Goal: Task Accomplishment & Management: Complete application form

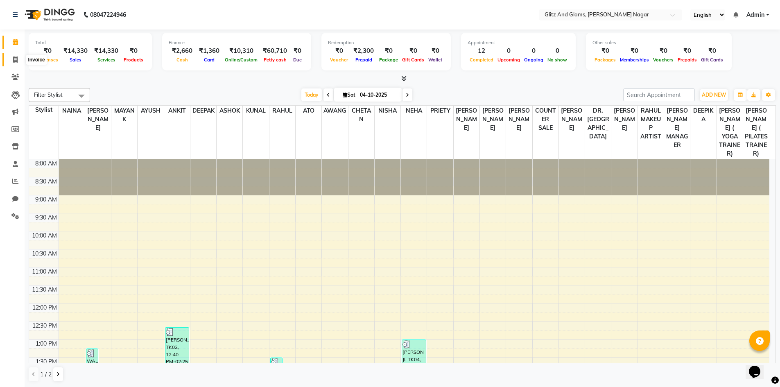
click at [14, 61] on icon at bounding box center [15, 60] width 5 height 6
select select "service"
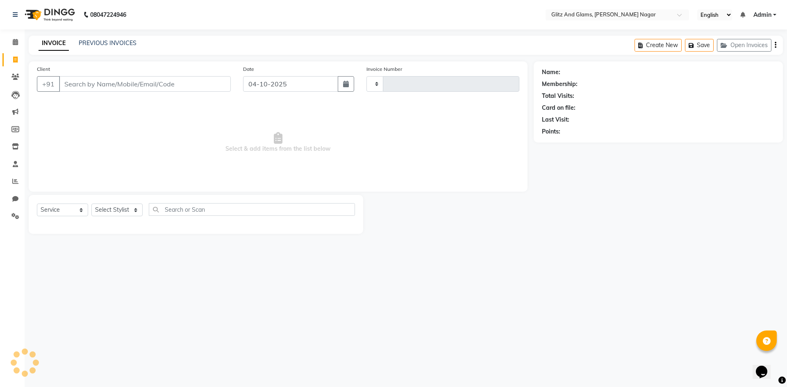
click at [84, 84] on input "Client" at bounding box center [145, 84] width 172 height 16
type input "2300"
select select "8316"
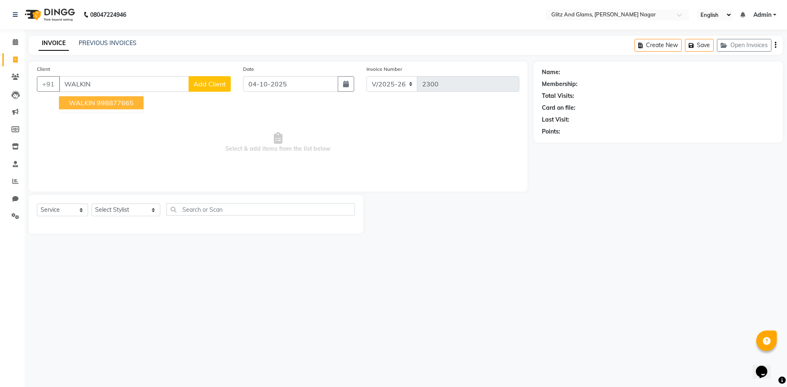
click at [106, 104] on ngb-highlight "998877665" at bounding box center [115, 103] width 37 height 8
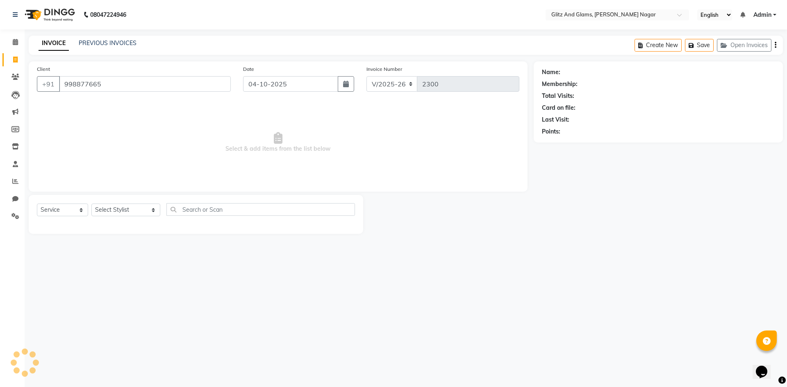
type input "998877665"
select select "1: Object"
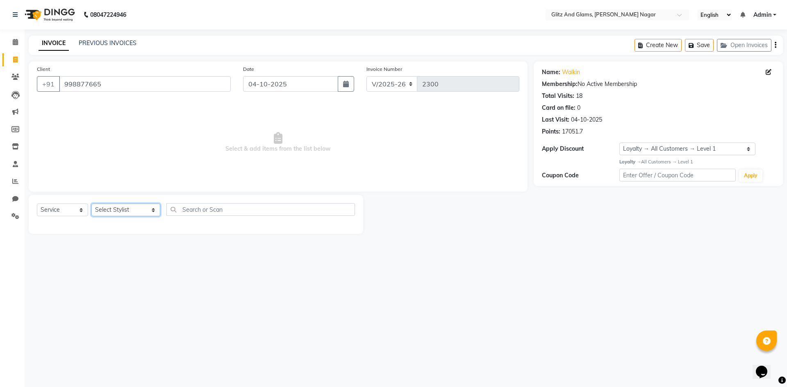
click at [118, 208] on select "Select Stylist [PERSON_NAME] [PERSON_NAME] ANKIT ASHOK ATO [PERSON_NAME] CHETAN…" at bounding box center [125, 210] width 69 height 13
select select "80532"
click at [91, 204] on select "Select Stylist [PERSON_NAME] [PERSON_NAME] ANKIT ASHOK ATO [PERSON_NAME] CHETAN…" at bounding box center [125, 210] width 69 height 13
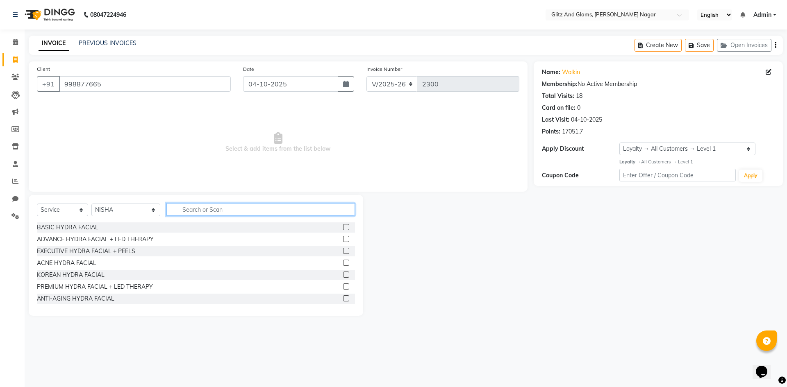
click at [222, 207] on input "text" at bounding box center [260, 209] width 188 height 13
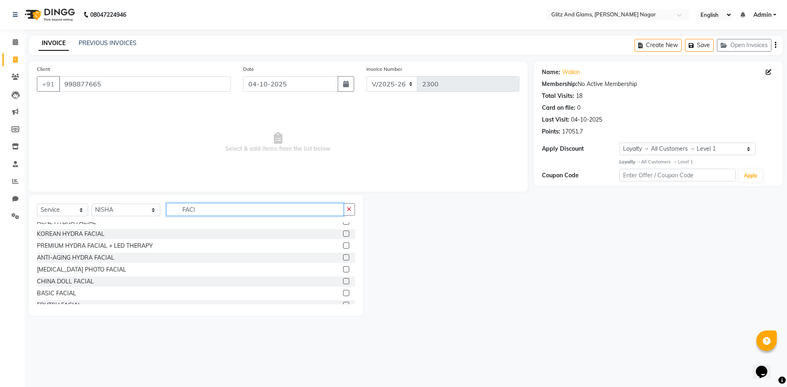
type input "FACI"
click at [343, 293] on label at bounding box center [346, 293] width 6 height 6
click at [343, 293] on input "checkbox" at bounding box center [345, 293] width 5 height 5
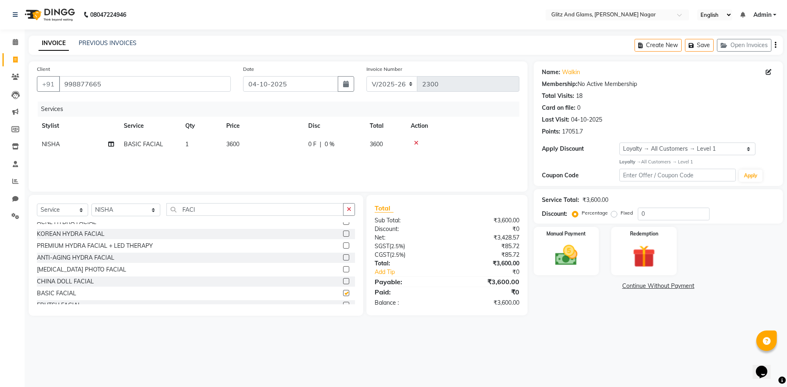
checkbox input "false"
click at [270, 149] on td "3600" at bounding box center [262, 144] width 82 height 18
select select "80532"
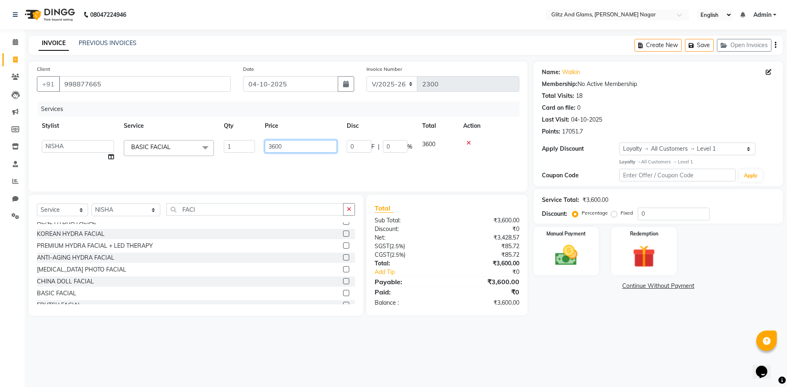
click at [275, 148] on input "3600" at bounding box center [301, 146] width 72 height 13
type input "3500"
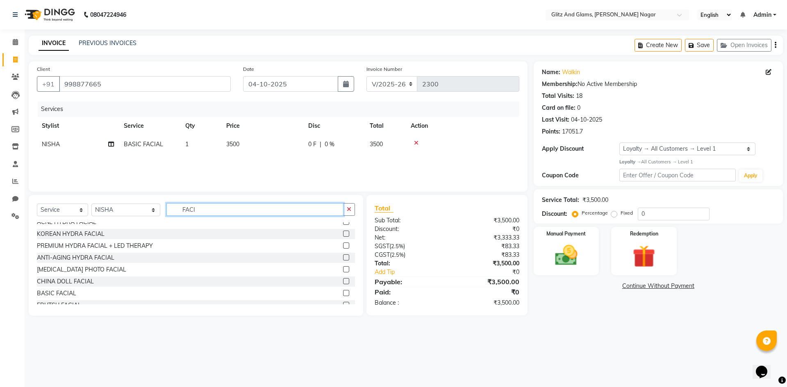
click at [188, 209] on input "FACI" at bounding box center [254, 209] width 177 height 13
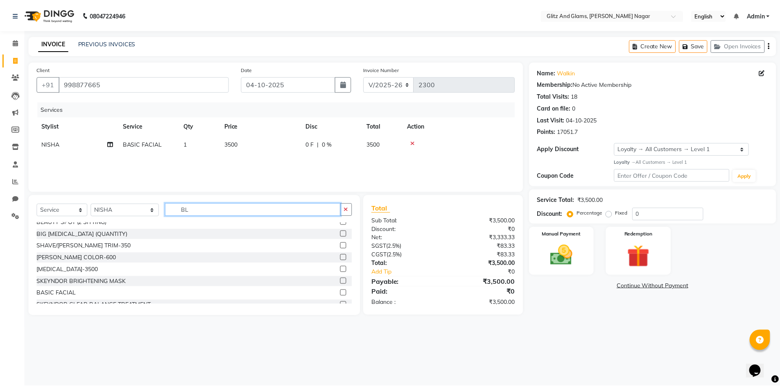
scroll to position [37, 0]
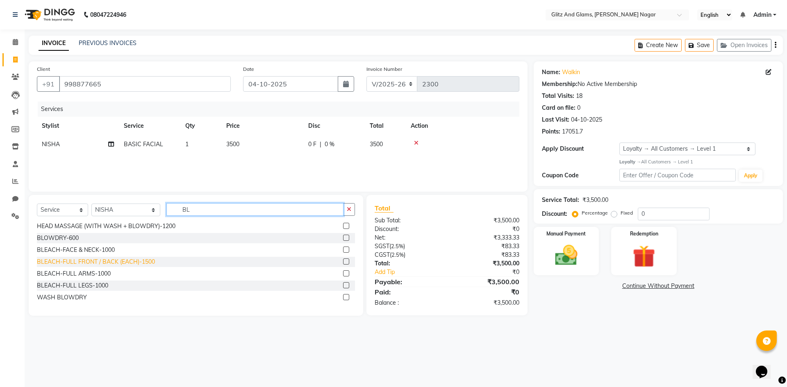
type input "BL"
click at [127, 263] on div "BLEACH-FULL FRONT / BACK (EACH)-1500" at bounding box center [96, 262] width 118 height 9
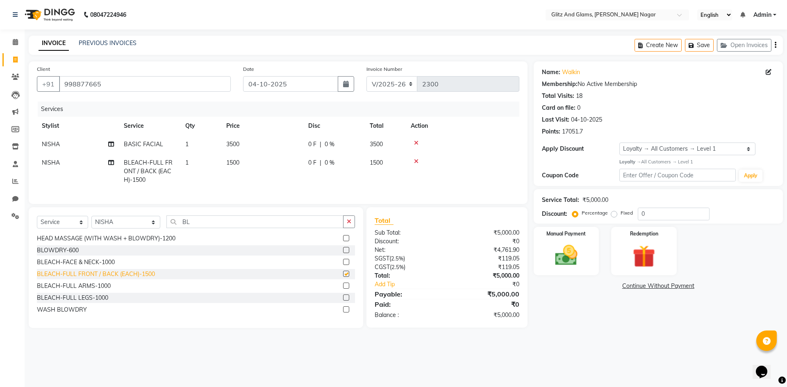
checkbox input "false"
click at [108, 290] on div "BLEACH-FULL ARMS-1000" at bounding box center [74, 286] width 74 height 9
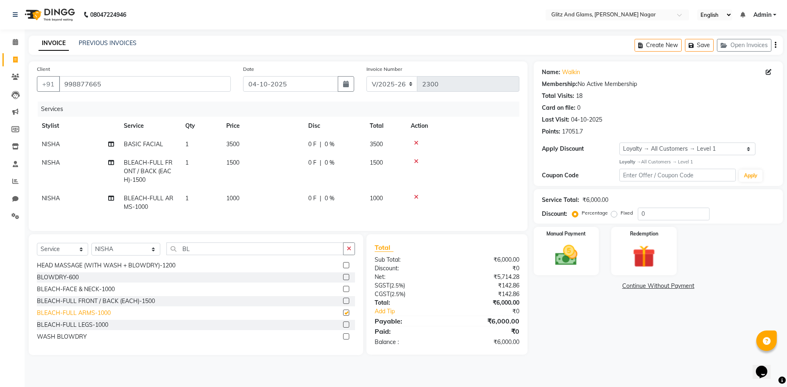
checkbox input "false"
click at [567, 250] on img at bounding box center [566, 255] width 38 height 27
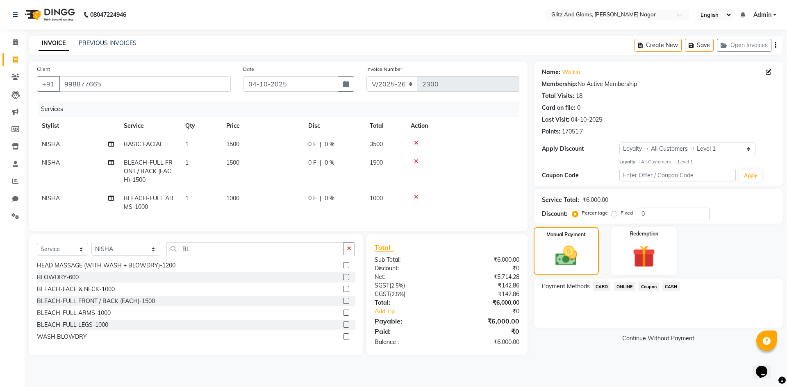
click at [674, 286] on span "CASH" at bounding box center [671, 286] width 18 height 9
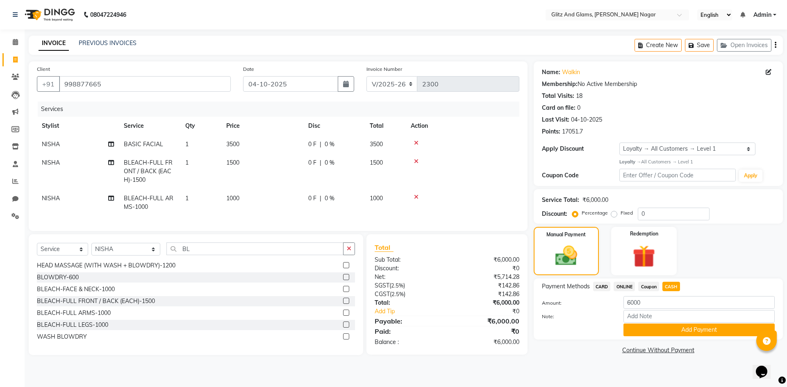
click at [650, 329] on button "Add Payment" at bounding box center [698, 330] width 151 height 13
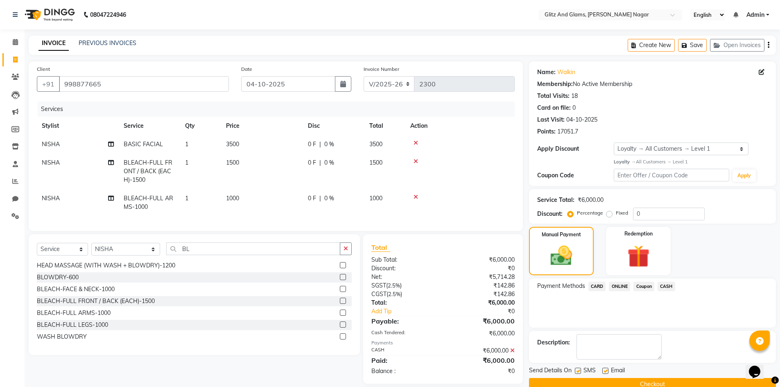
scroll to position [56, 0]
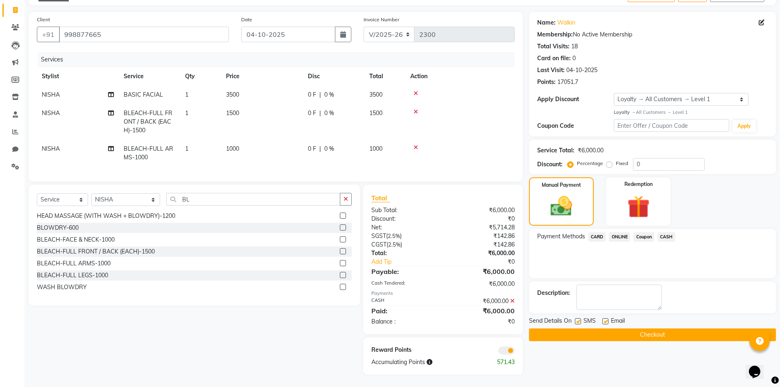
click at [650, 329] on button "Checkout" at bounding box center [652, 335] width 247 height 13
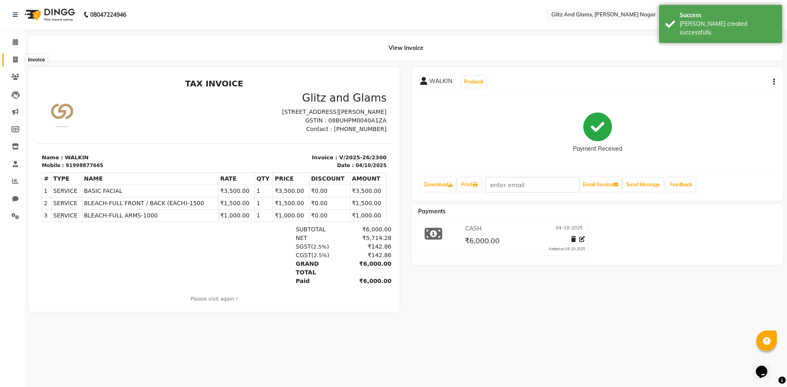
click at [13, 58] on icon at bounding box center [15, 60] width 5 height 6
select select "service"
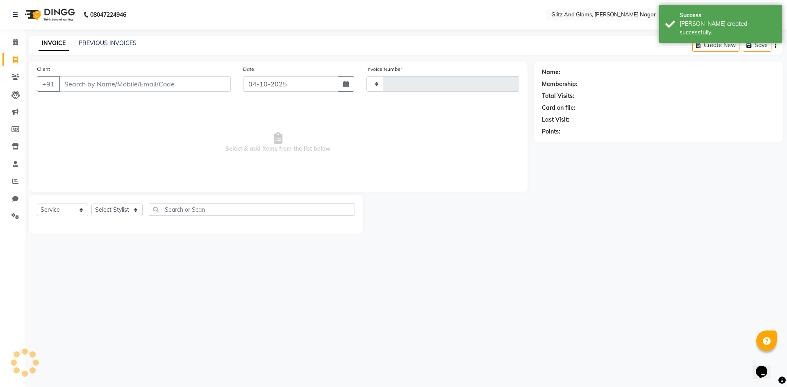
type input "2301"
select select "8316"
click at [106, 84] on input "Client" at bounding box center [145, 84] width 172 height 16
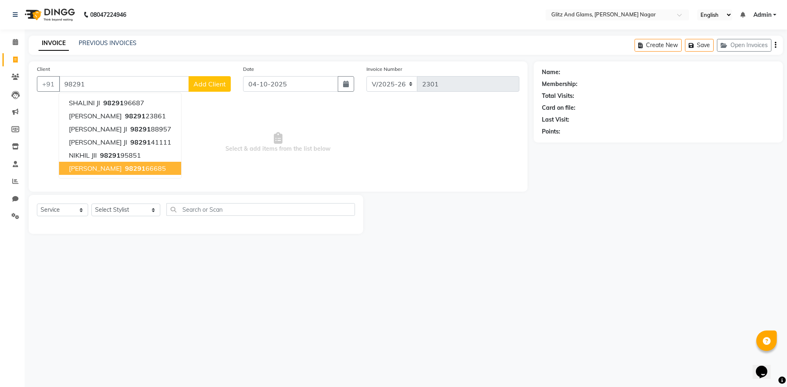
click at [125, 165] on button "[PERSON_NAME] 98291 66685" at bounding box center [120, 168] width 122 height 13
type input "9829166685"
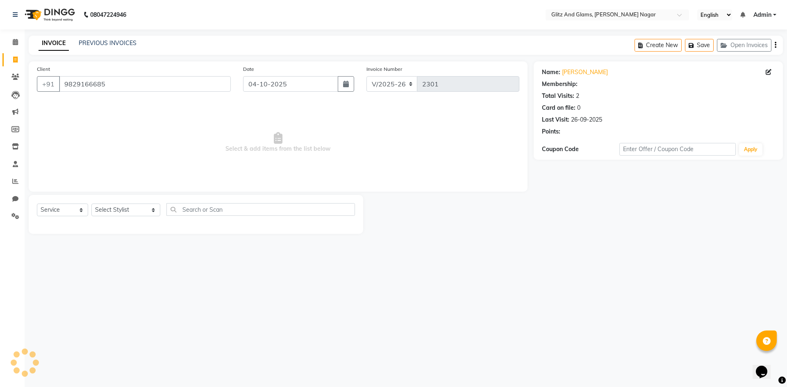
select select "1: Object"
click at [123, 211] on select "Select Stylist [PERSON_NAME] [PERSON_NAME] ANKIT ASHOK ATO [PERSON_NAME] CHETAN…" at bounding box center [125, 210] width 69 height 13
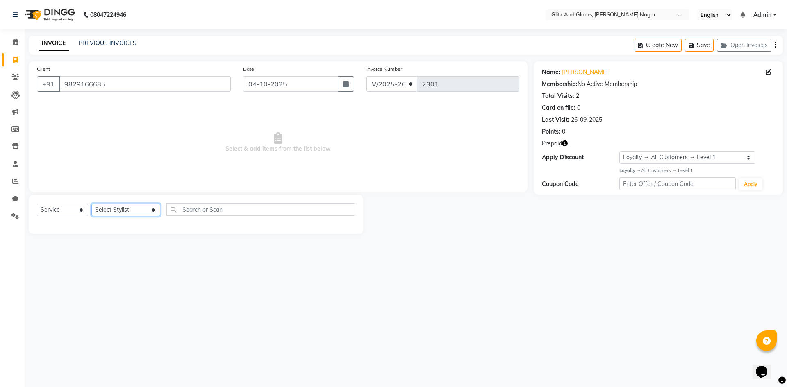
select select "80544"
click at [91, 204] on select "Select Stylist [PERSON_NAME] [PERSON_NAME] ANKIT ASHOK ATO [PERSON_NAME] CHETAN…" at bounding box center [125, 210] width 69 height 13
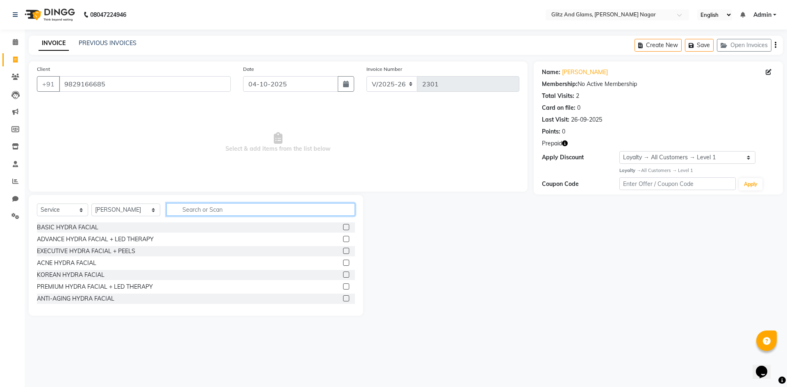
click at [204, 208] on input "text" at bounding box center [260, 209] width 188 height 13
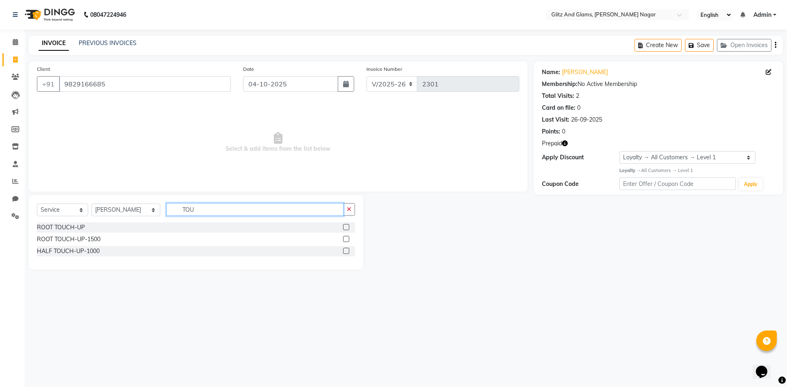
type input "TOU"
click at [343, 238] on label at bounding box center [346, 239] width 6 height 6
click at [343, 238] on input "checkbox" at bounding box center [345, 239] width 5 height 5
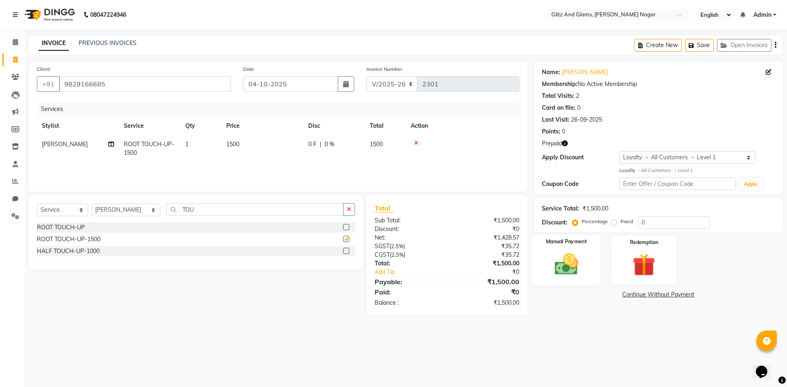
checkbox input "false"
click at [573, 265] on img at bounding box center [566, 264] width 38 height 27
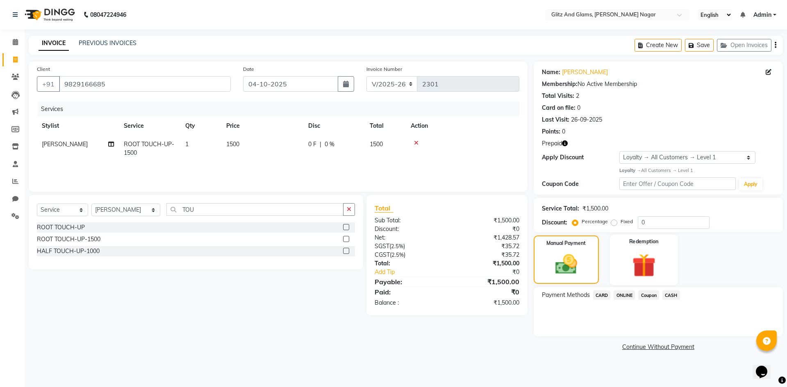
click at [665, 258] on div "Redemption" at bounding box center [644, 259] width 68 height 50
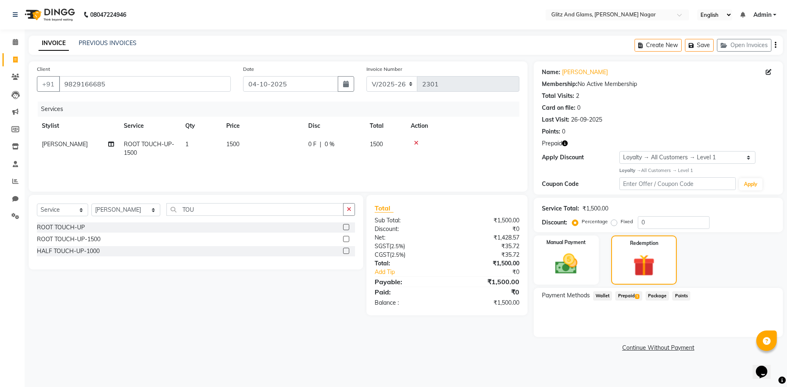
click at [627, 292] on span "Prepaid 1" at bounding box center [628, 295] width 27 height 9
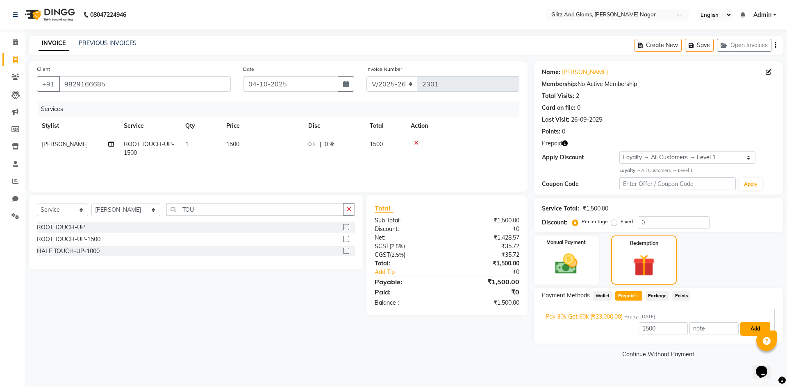
click at [747, 331] on button "Add" at bounding box center [755, 329] width 30 height 14
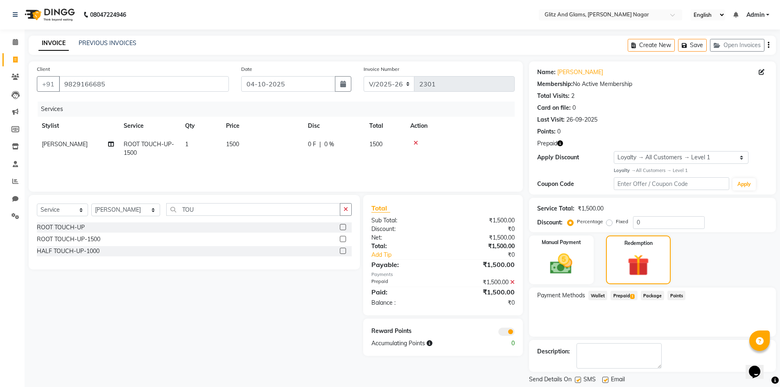
scroll to position [25, 0]
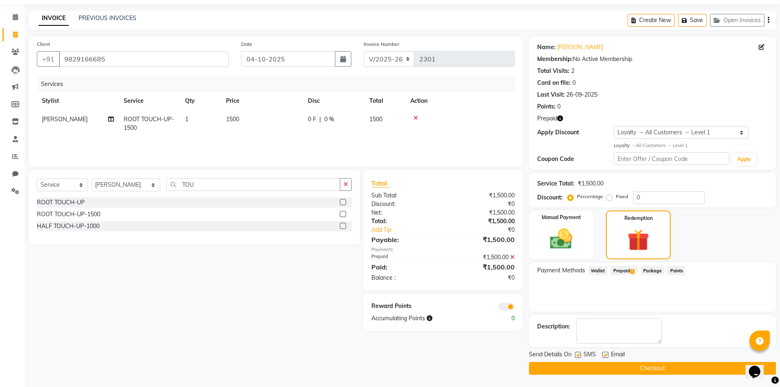
click at [643, 372] on button "Checkout" at bounding box center [652, 368] width 247 height 13
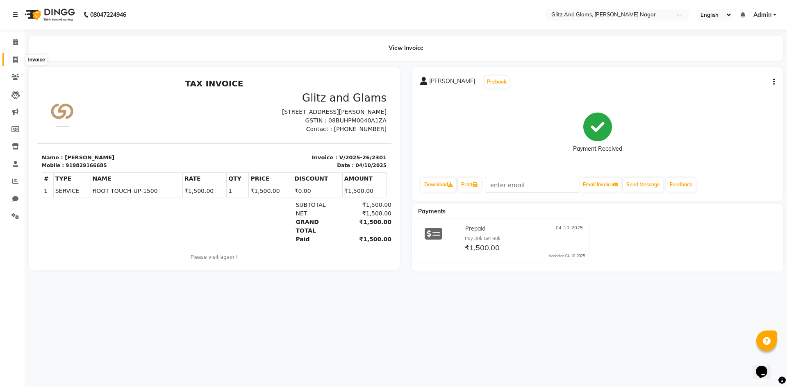
click at [14, 62] on icon at bounding box center [15, 60] width 5 height 6
select select "service"
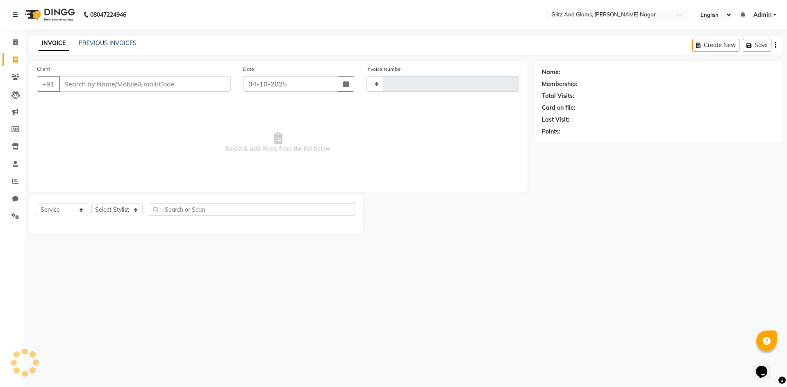
type input "2302"
select select "8316"
click at [79, 85] on input "Client" at bounding box center [145, 84] width 172 height 16
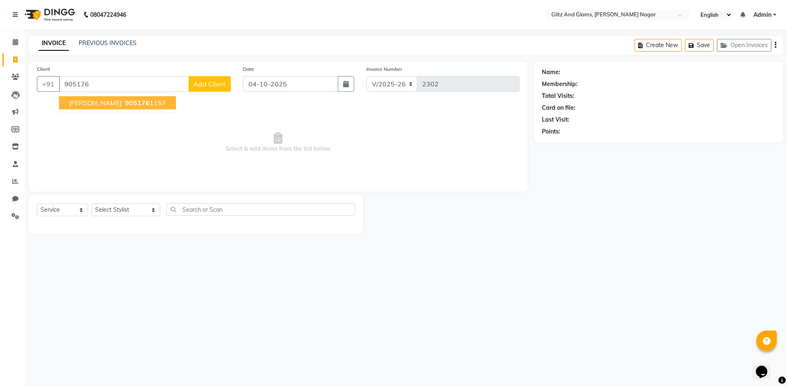
click at [123, 101] on ngb-highlight "905176 1157" at bounding box center [144, 103] width 43 height 8
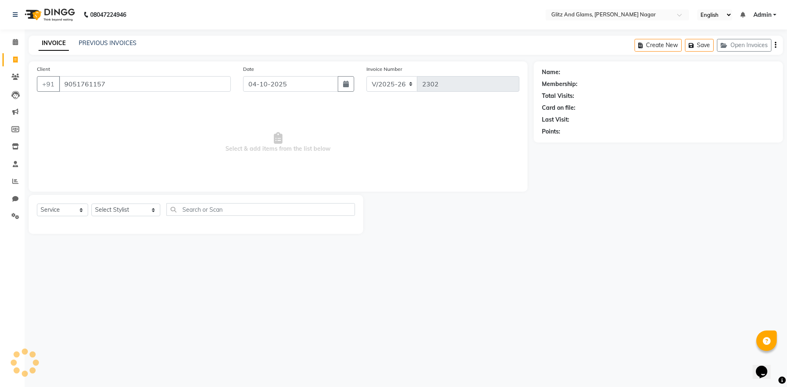
type input "9051761157"
select select "1: Object"
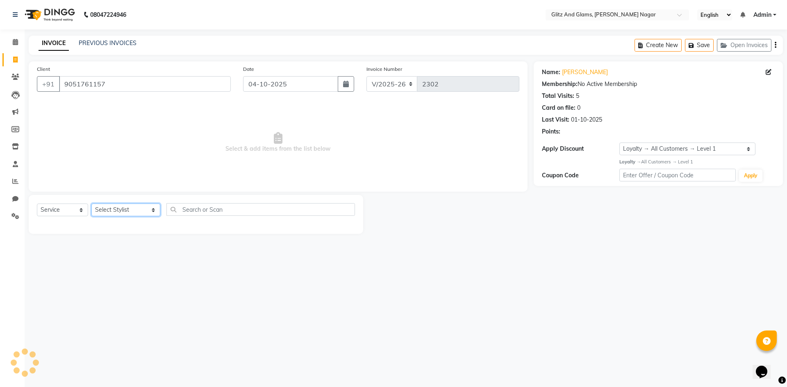
click at [143, 210] on select "Select Stylist [PERSON_NAME] [PERSON_NAME] ANKIT ASHOK ATO [PERSON_NAME] CHETAN…" at bounding box center [125, 210] width 69 height 13
select select "85940"
click at [91, 204] on select "Select Stylist [PERSON_NAME] [PERSON_NAME] ANKIT ASHOK ATO [PERSON_NAME] CHETAN…" at bounding box center [125, 210] width 69 height 13
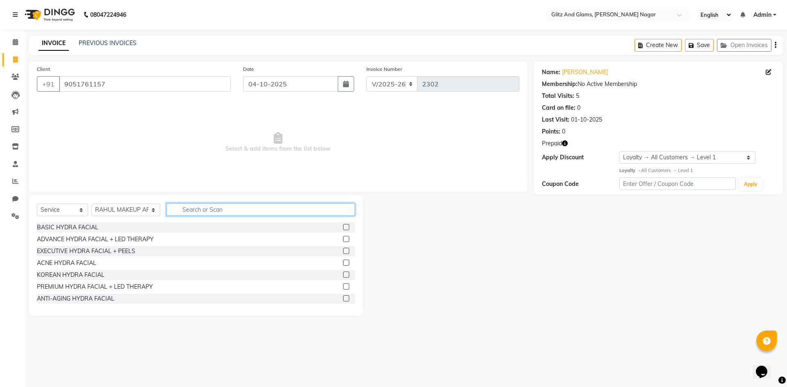
click at [220, 212] on input "text" at bounding box center [260, 209] width 188 height 13
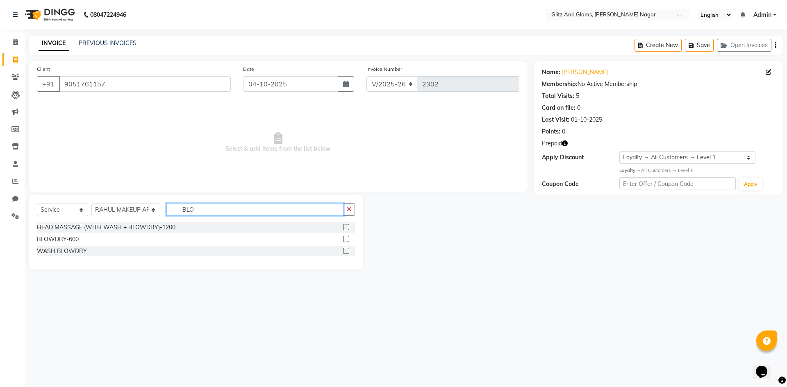
type input "BLO"
click at [345, 237] on label at bounding box center [346, 239] width 6 height 6
click at [345, 237] on input "checkbox" at bounding box center [345, 239] width 5 height 5
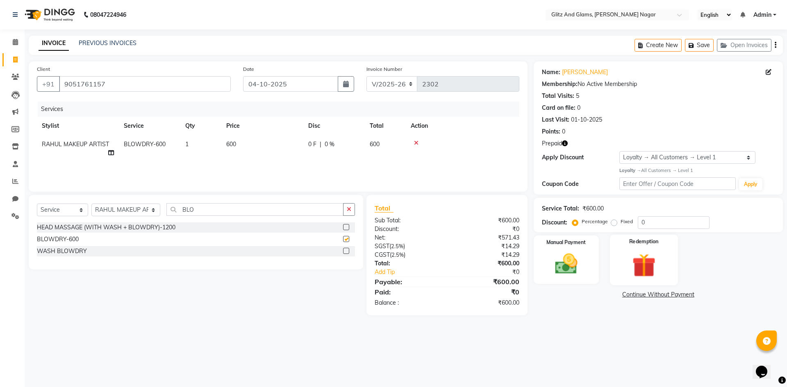
checkbox input "false"
click at [631, 274] on img at bounding box center [643, 265] width 38 height 29
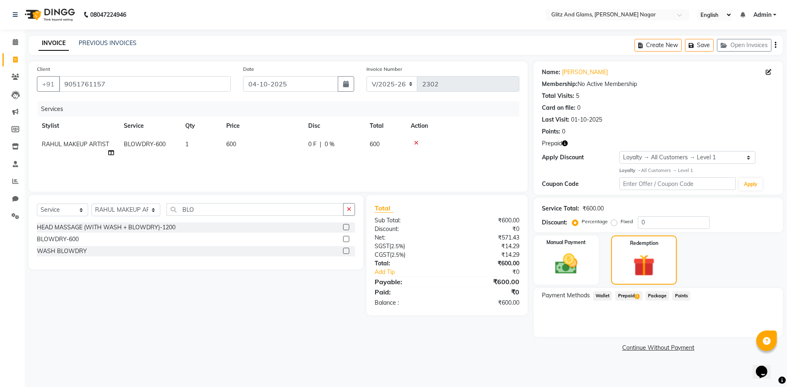
click at [623, 297] on span "Prepaid 1" at bounding box center [628, 295] width 27 height 9
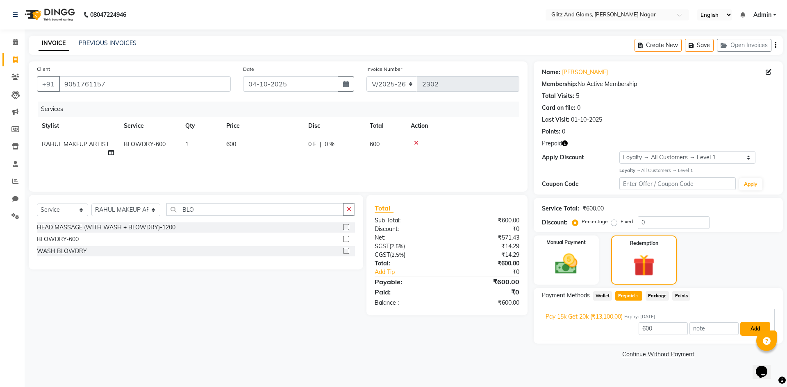
click at [746, 329] on button "Add" at bounding box center [755, 329] width 30 height 14
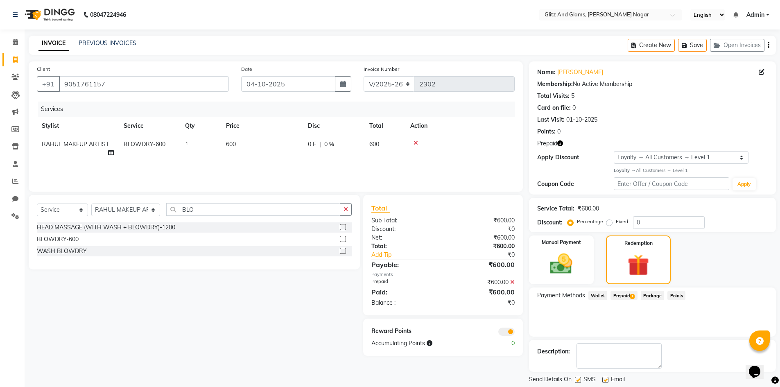
scroll to position [25, 0]
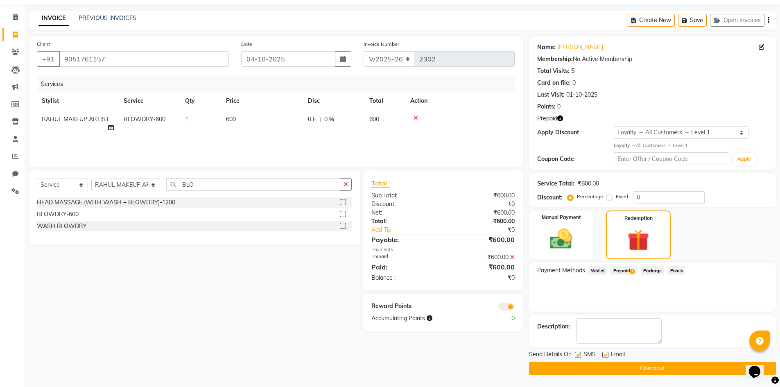
click at [678, 365] on button "Checkout" at bounding box center [652, 368] width 247 height 13
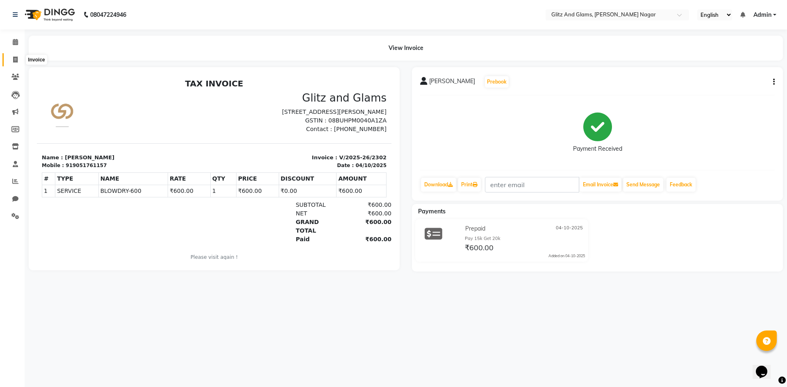
click at [16, 58] on icon at bounding box center [15, 60] width 5 height 6
select select "service"
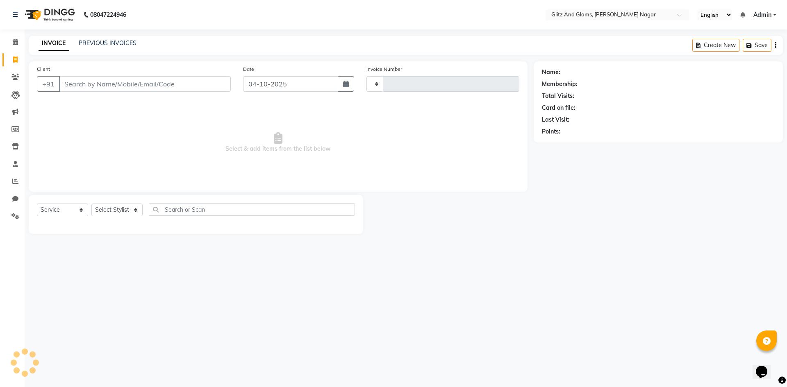
type input "2303"
select select "8316"
click at [90, 89] on input "Client" at bounding box center [145, 84] width 172 height 16
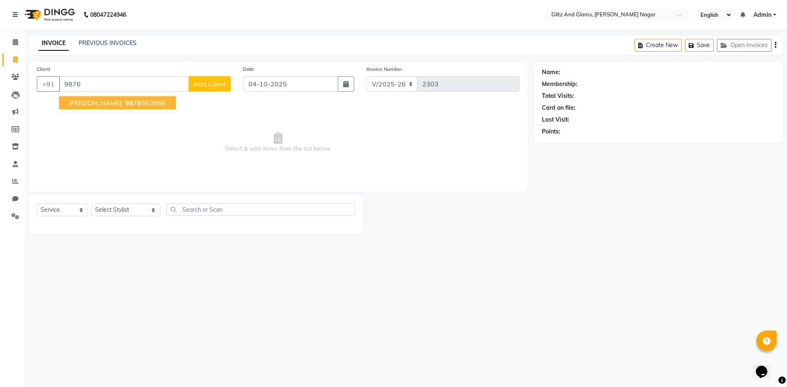
click at [104, 105] on span "[PERSON_NAME]" at bounding box center [95, 103] width 53 height 8
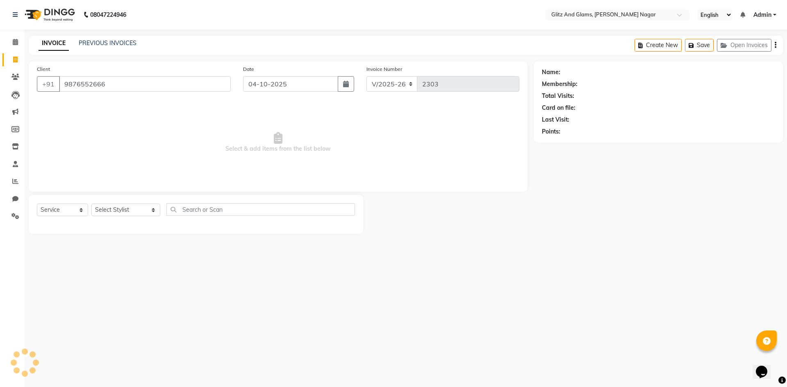
type input "9876552666"
select select "1: Object"
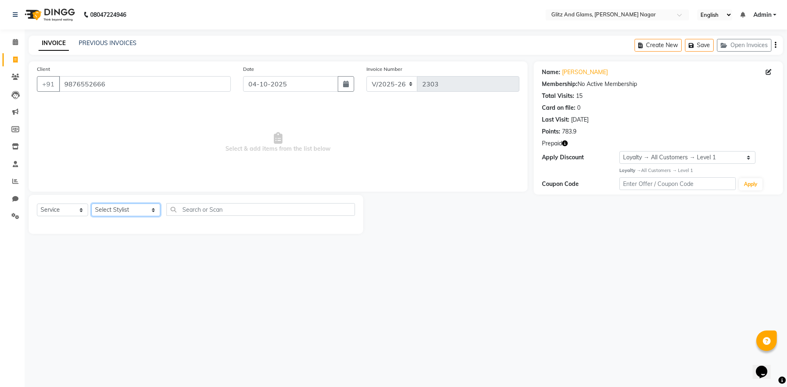
click at [121, 209] on select "Select Stylist [PERSON_NAME] [PERSON_NAME] ANKIT ASHOK ATO [PERSON_NAME] CHETAN…" at bounding box center [125, 210] width 69 height 13
select select "80534"
click at [91, 204] on select "Select Stylist [PERSON_NAME] [PERSON_NAME] ANKIT ASHOK ATO [PERSON_NAME] CHETAN…" at bounding box center [125, 210] width 69 height 13
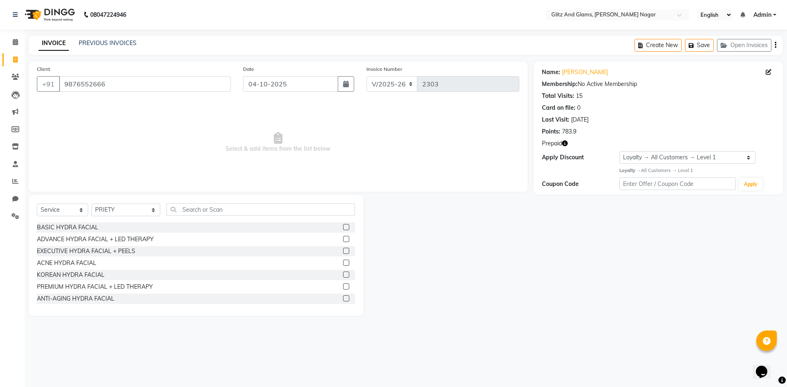
click at [223, 199] on div "Select Service Product Membership Package Voucher Prepaid Gift Card Select Styl…" at bounding box center [196, 255] width 334 height 121
click at [220, 205] on input "text" at bounding box center [260, 209] width 188 height 13
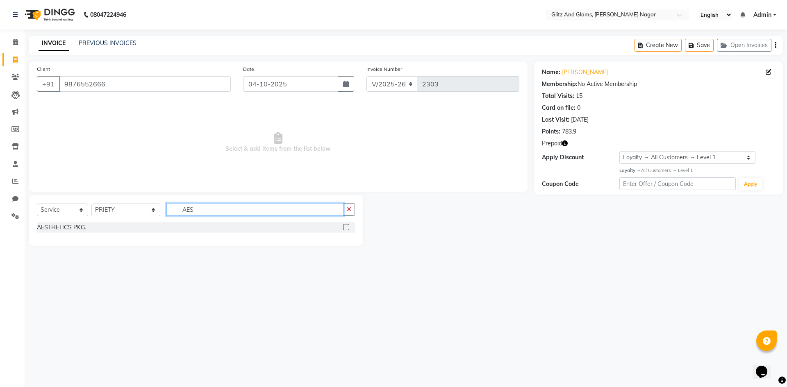
type input "AES"
click at [345, 229] on label at bounding box center [346, 227] width 6 height 6
click at [345, 229] on input "checkbox" at bounding box center [345, 227] width 5 height 5
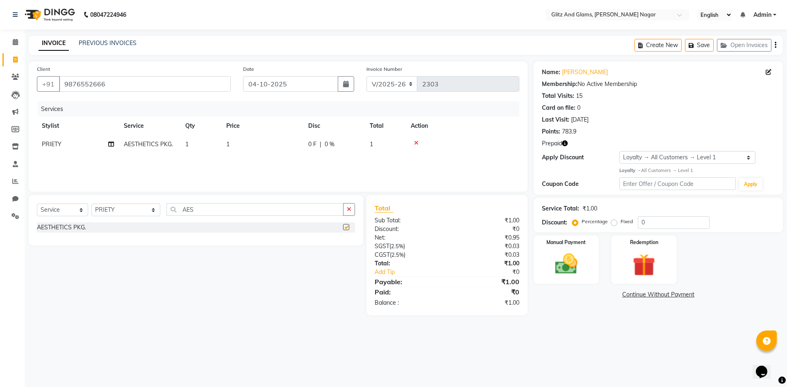
checkbox input "false"
click at [290, 147] on td "1" at bounding box center [262, 144] width 82 height 18
select select "80534"
click at [276, 146] on input "1" at bounding box center [301, 146] width 72 height 13
type input "21000"
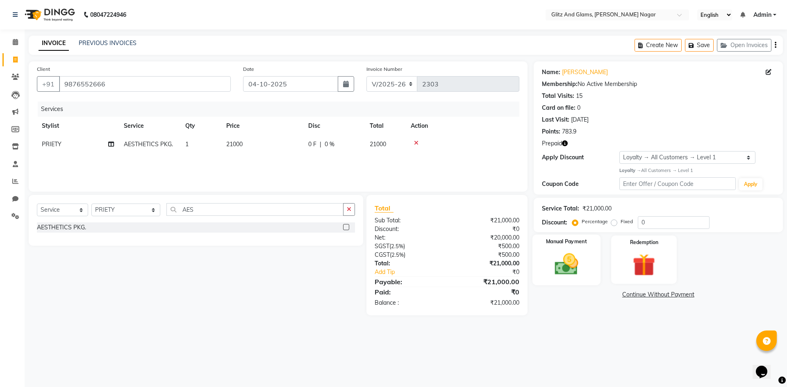
click at [564, 265] on img at bounding box center [566, 264] width 38 height 27
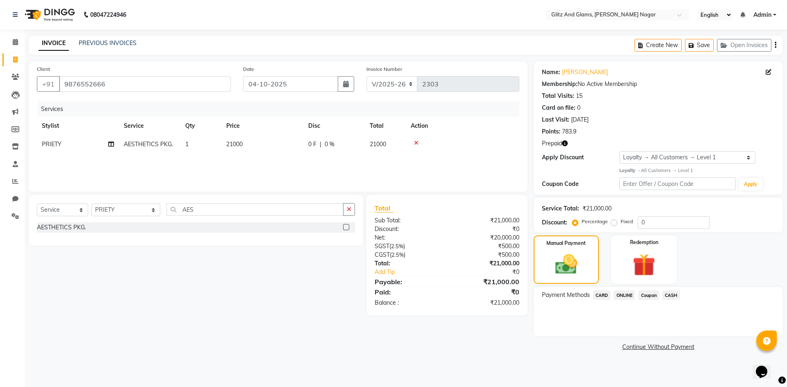
click at [623, 295] on span "ONLINE" at bounding box center [623, 294] width 21 height 9
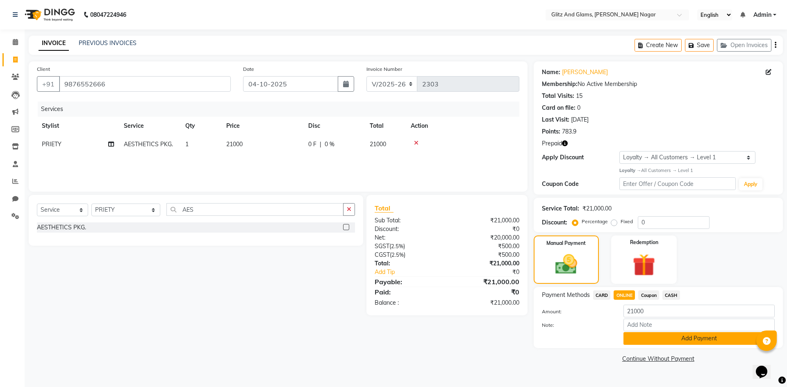
click at [650, 336] on button "Add Payment" at bounding box center [698, 338] width 151 height 13
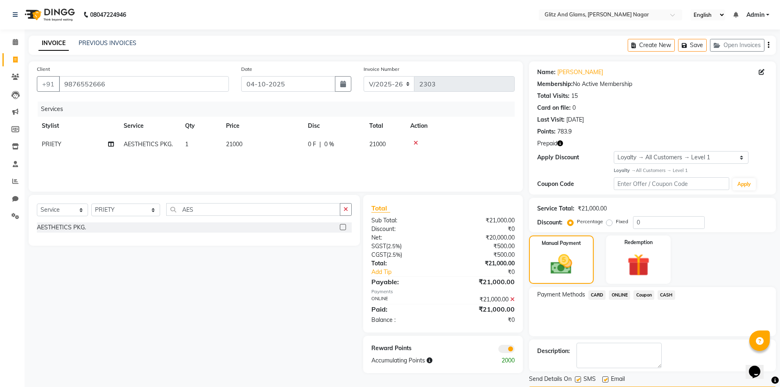
scroll to position [25, 0]
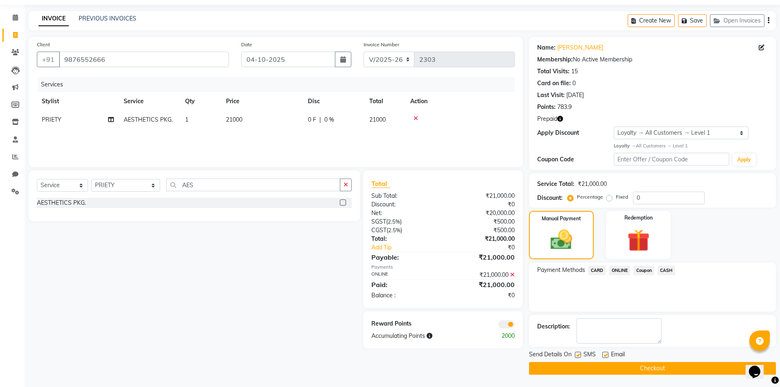
click at [650, 366] on button "Checkout" at bounding box center [652, 368] width 247 height 13
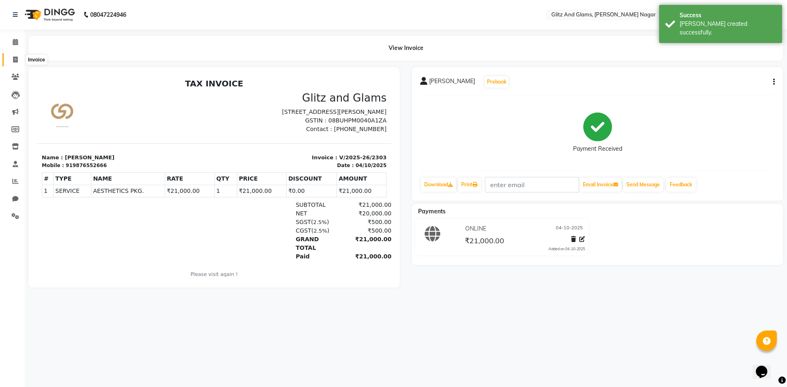
drag, startPoint x: 16, startPoint y: 61, endPoint x: 20, endPoint y: 61, distance: 4.1
click at [16, 61] on icon at bounding box center [15, 60] width 5 height 6
select select "service"
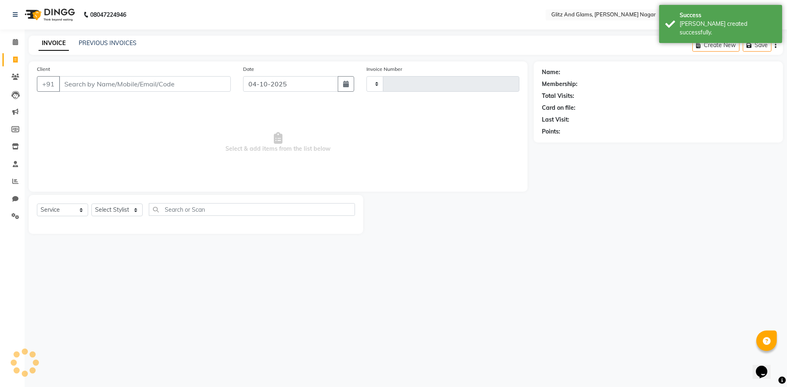
type input "2304"
select select "8316"
click at [93, 88] on input "Client" at bounding box center [145, 84] width 172 height 16
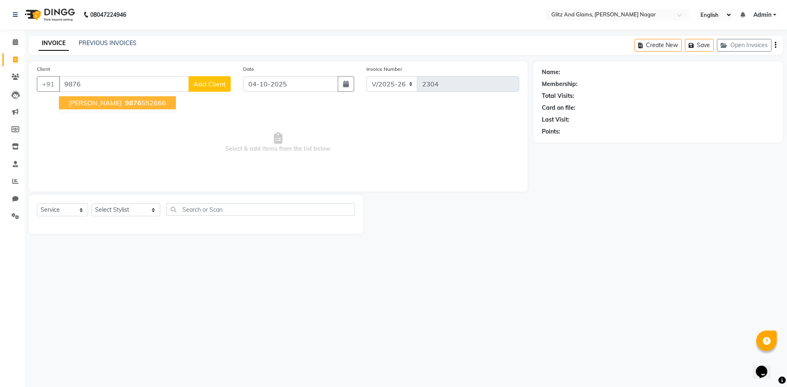
click at [117, 101] on span "[PERSON_NAME]" at bounding box center [95, 103] width 53 height 8
type input "9876552666"
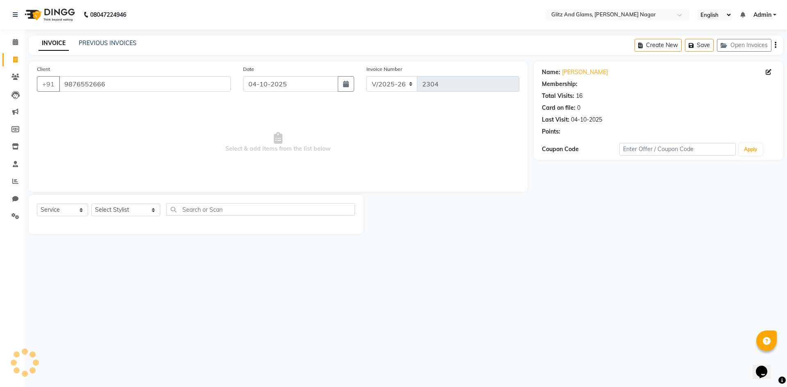
select select "1: Object"
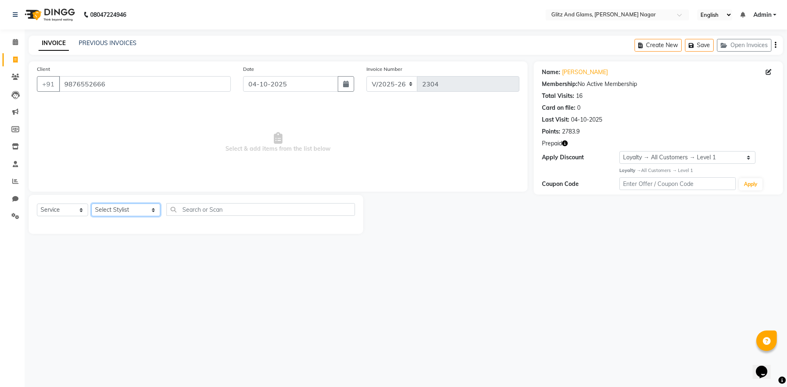
click at [120, 211] on select "Select Stylist [PERSON_NAME] [PERSON_NAME] ANKIT ASHOK ATO [PERSON_NAME] CHETAN…" at bounding box center [125, 210] width 69 height 13
select select "80524"
click at [91, 204] on select "Select Stylist [PERSON_NAME] [PERSON_NAME] ANKIT ASHOK ATO [PERSON_NAME] CHETAN…" at bounding box center [125, 210] width 69 height 13
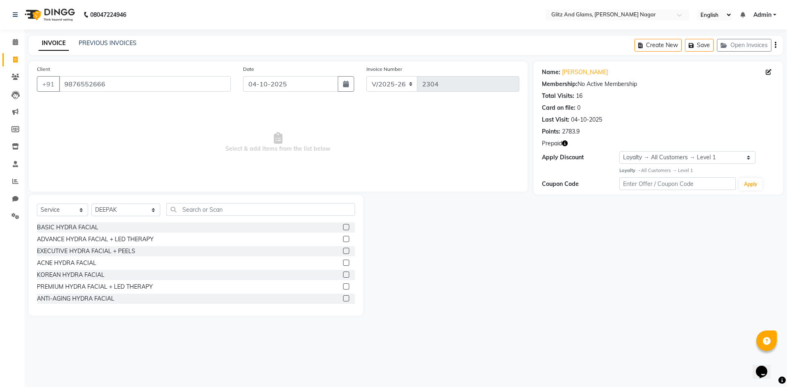
click at [195, 217] on div "Select Service Product Membership Package Voucher Prepaid Gift Card Select Styl…" at bounding box center [196, 212] width 318 height 19
click at [203, 203] on div "Select Service Product Membership Package Voucher Prepaid Gift Card Select Styl…" at bounding box center [196, 255] width 334 height 121
click at [202, 212] on input "text" at bounding box center [260, 209] width 188 height 13
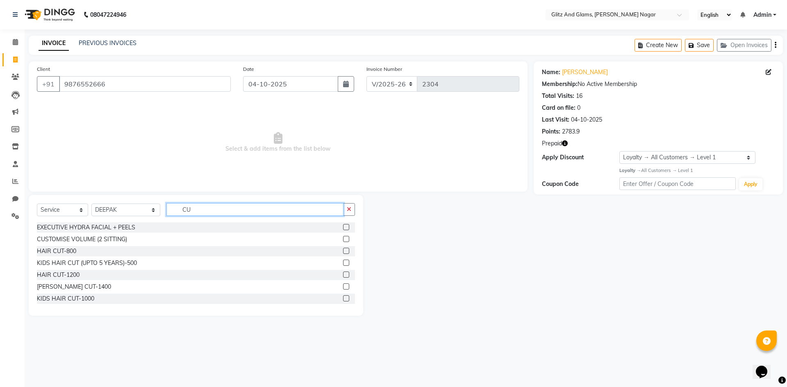
type input "CU"
click at [343, 251] on label at bounding box center [346, 251] width 6 height 6
click at [343, 251] on input "checkbox" at bounding box center [345, 251] width 5 height 5
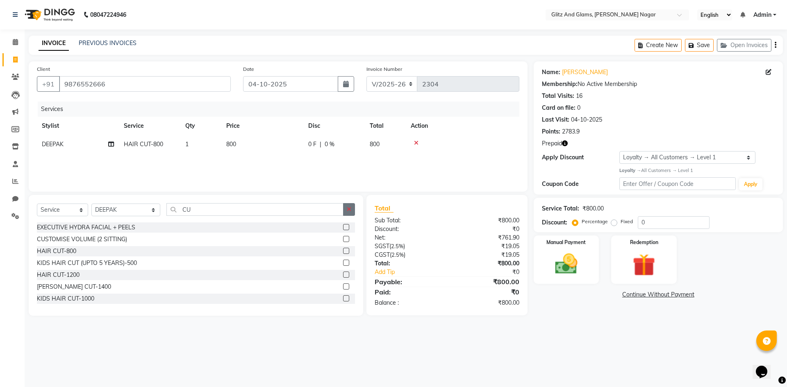
checkbox input "false"
click at [347, 206] on icon "button" at bounding box center [349, 209] width 5 height 6
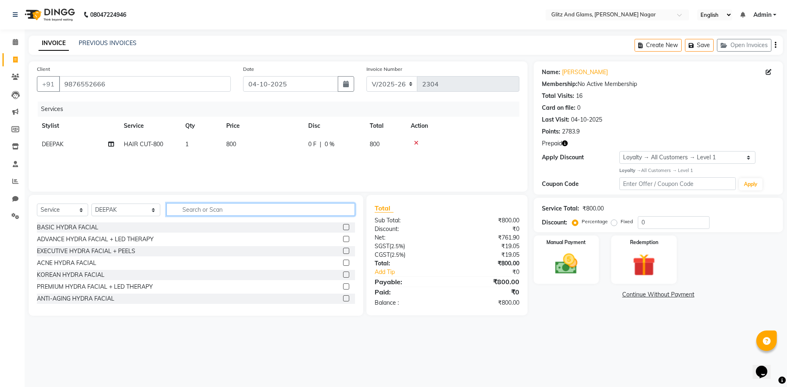
click at [331, 208] on input "text" at bounding box center [260, 209] width 188 height 13
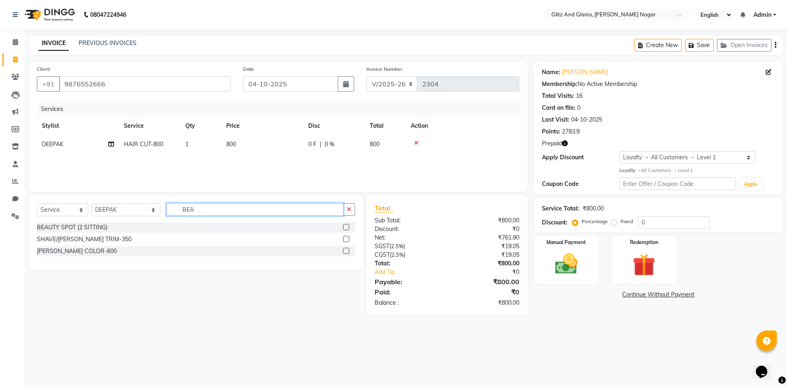
type input "BEA"
click at [343, 238] on label at bounding box center [346, 239] width 6 height 6
click at [343, 238] on input "checkbox" at bounding box center [345, 239] width 5 height 5
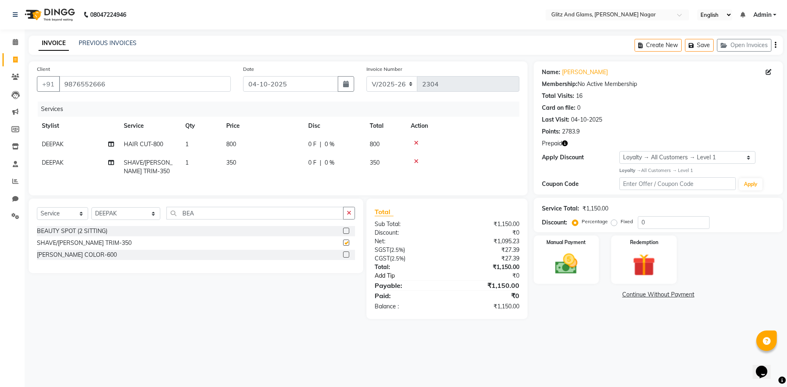
checkbox input "false"
click at [647, 252] on img at bounding box center [643, 265] width 38 height 29
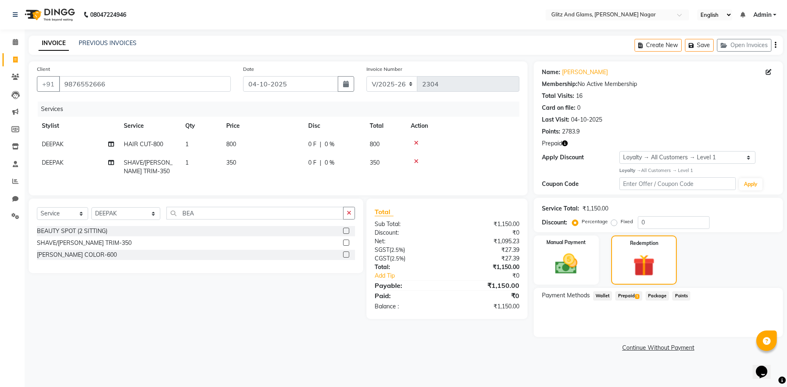
drag, startPoint x: 626, startPoint y: 296, endPoint x: 642, endPoint y: 304, distance: 17.2
click at [626, 296] on span "Prepaid 1" at bounding box center [628, 295] width 27 height 9
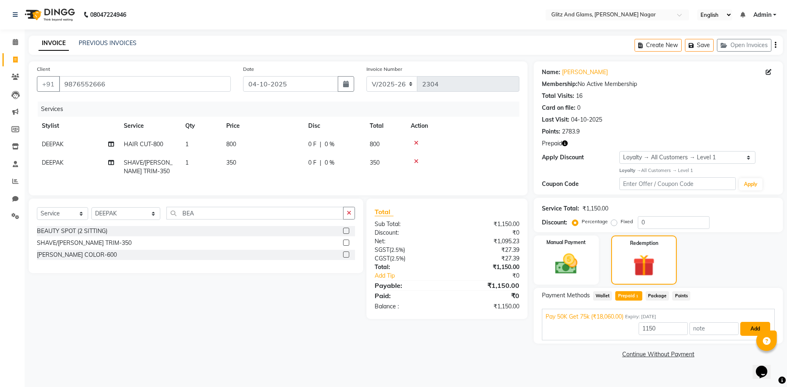
click at [747, 331] on button "Add" at bounding box center [755, 329] width 30 height 14
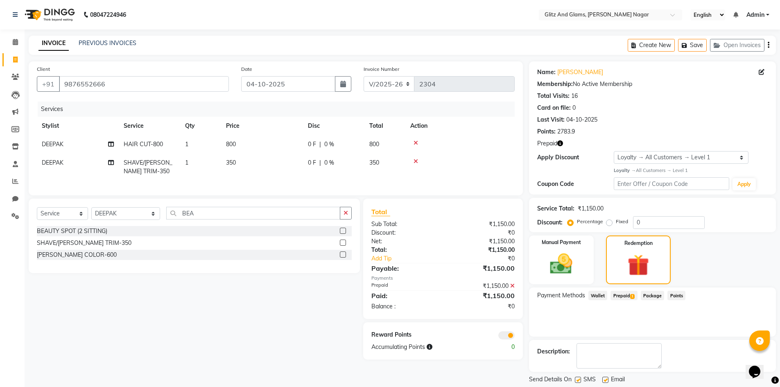
scroll to position [25, 0]
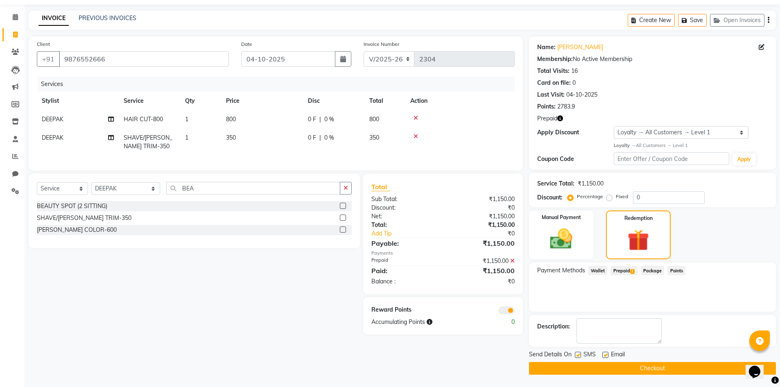
click at [657, 371] on button "Checkout" at bounding box center [652, 368] width 247 height 13
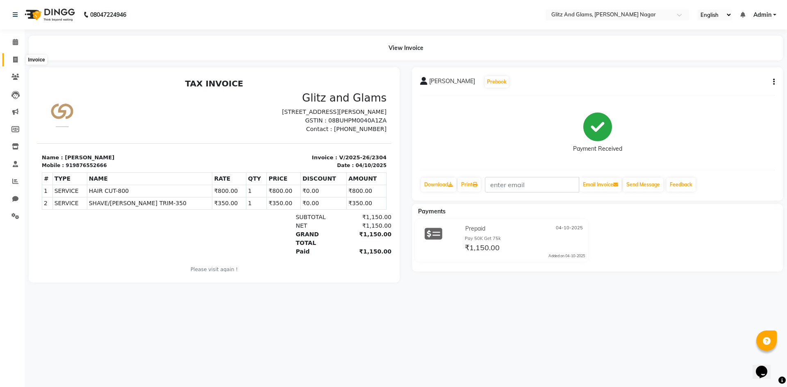
click at [11, 61] on span at bounding box center [15, 59] width 14 height 9
select select "service"
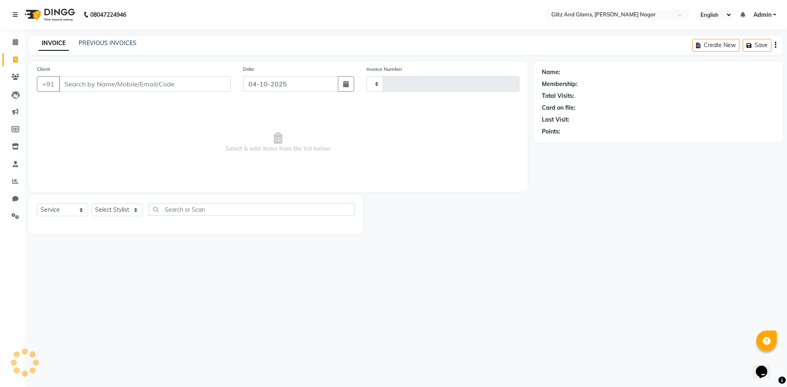
type input "2305"
select select "8316"
click at [99, 84] on input "Client" at bounding box center [145, 84] width 172 height 16
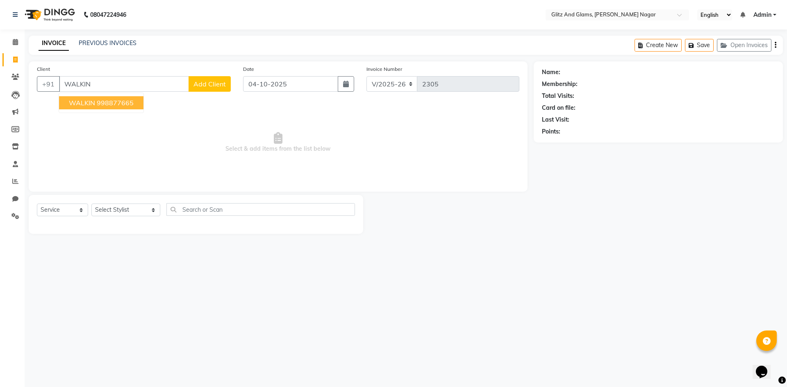
click at [98, 101] on ngb-highlight "998877665" at bounding box center [115, 103] width 37 height 8
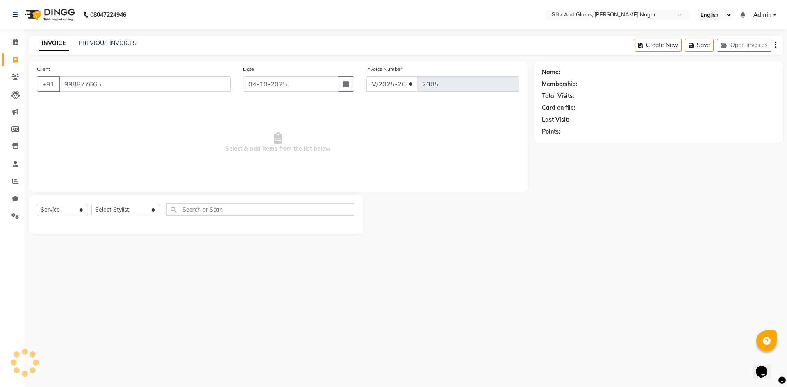
type input "998877665"
select select "1: Object"
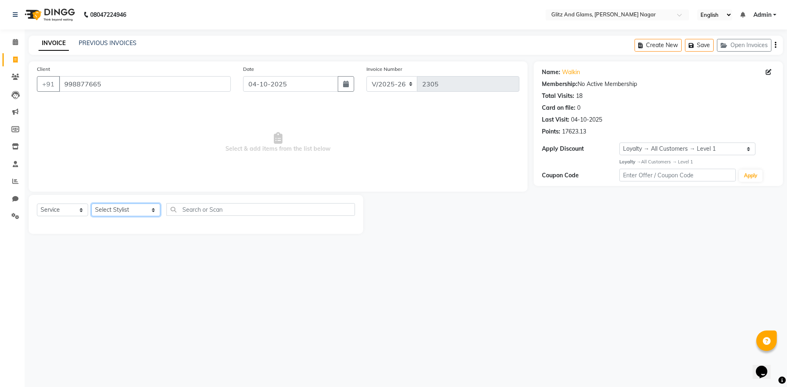
click at [134, 209] on select "Select Stylist [PERSON_NAME] [PERSON_NAME] ANKIT ASHOK ATO [PERSON_NAME] CHETAN…" at bounding box center [125, 210] width 69 height 13
select select "83931"
click at [91, 204] on select "Select Stylist [PERSON_NAME] [PERSON_NAME] ANKIT ASHOK ATO [PERSON_NAME] CHETAN…" at bounding box center [125, 210] width 69 height 13
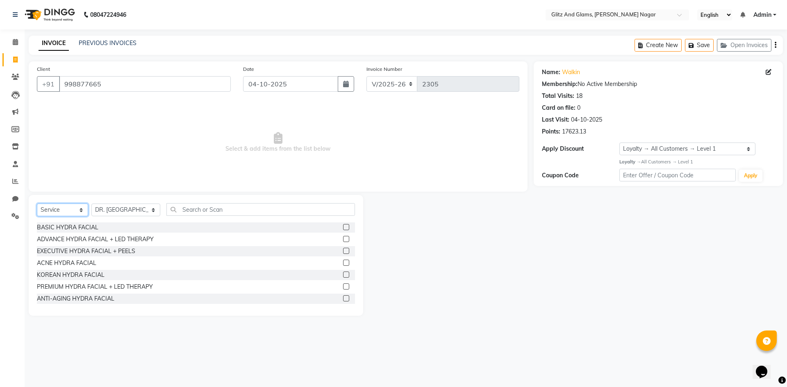
click at [70, 210] on select "Select Service Product Membership Package Voucher Prepaid Gift Card" at bounding box center [62, 210] width 51 height 13
select select "product"
click at [37, 204] on select "Select Service Product Membership Package Voucher Prepaid Gift Card" at bounding box center [62, 210] width 51 height 13
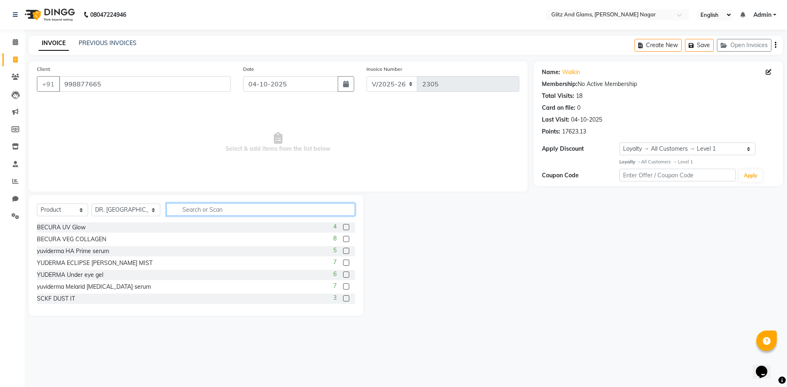
click at [207, 209] on input "text" at bounding box center [260, 209] width 188 height 13
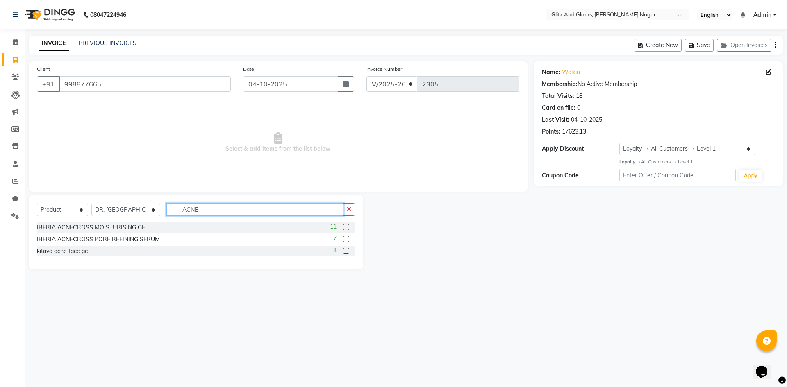
type input "ACNE"
click at [344, 228] on label at bounding box center [346, 227] width 6 height 6
click at [344, 228] on input "checkbox" at bounding box center [345, 227] width 5 height 5
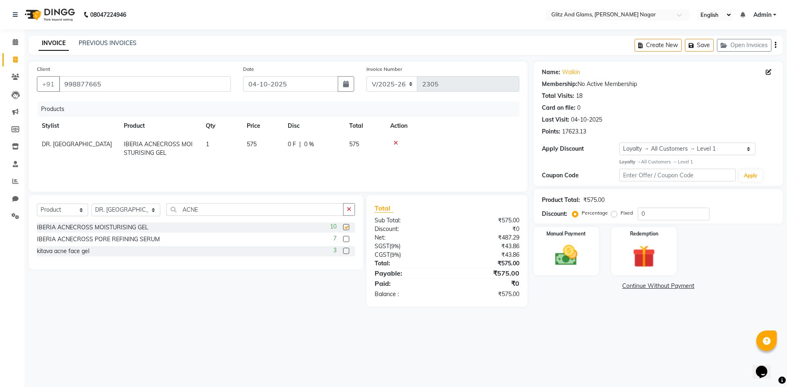
checkbox input "false"
click at [343, 212] on button "button" at bounding box center [349, 209] width 12 height 13
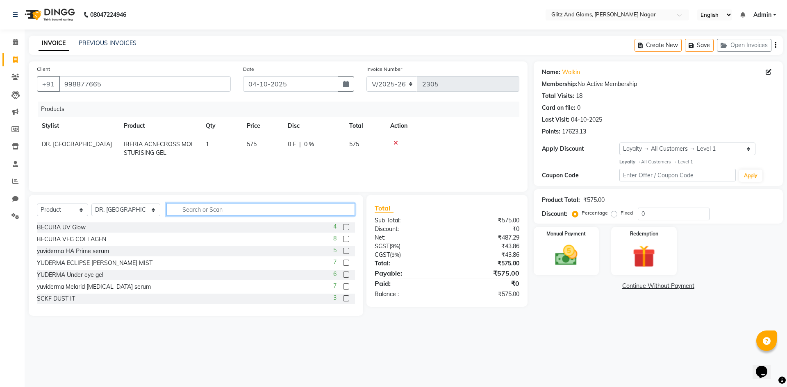
click at [325, 213] on input "text" at bounding box center [260, 209] width 188 height 13
drag, startPoint x: 229, startPoint y: 12, endPoint x: 182, endPoint y: 161, distance: 156.8
click at [179, 157] on td "IBERIA ACNECROSS MOISTURISING GEL" at bounding box center [160, 148] width 82 height 27
select select "83931"
click at [222, 215] on input "text" at bounding box center [260, 209] width 188 height 13
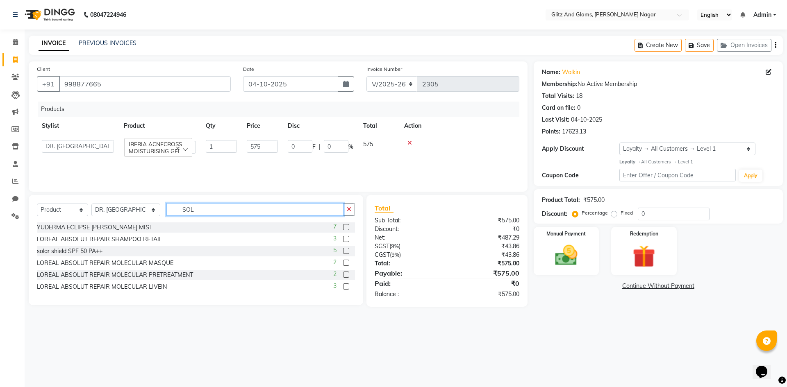
type input "SOL"
click at [347, 227] on label at bounding box center [346, 227] width 6 height 6
click at [347, 227] on input "checkbox" at bounding box center [345, 227] width 5 height 5
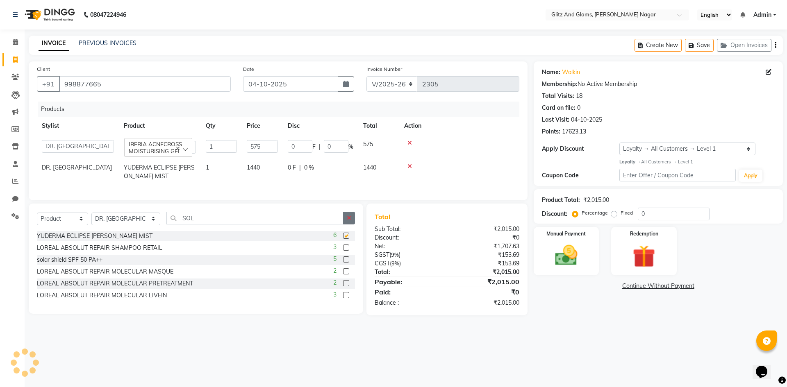
checkbox input "false"
click at [579, 254] on img at bounding box center [566, 255] width 38 height 27
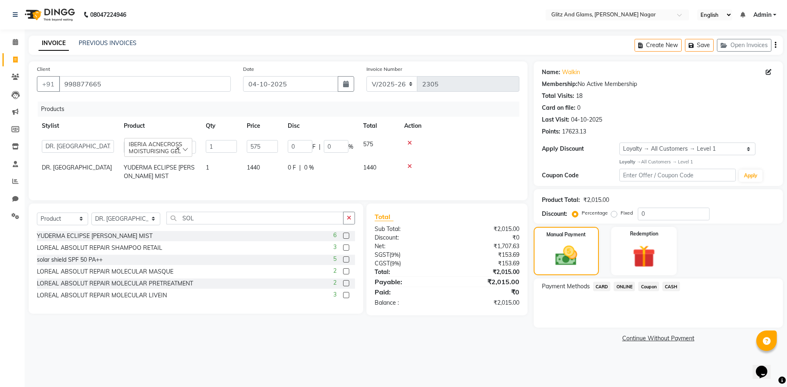
click at [625, 287] on span "ONLINE" at bounding box center [623, 286] width 21 height 9
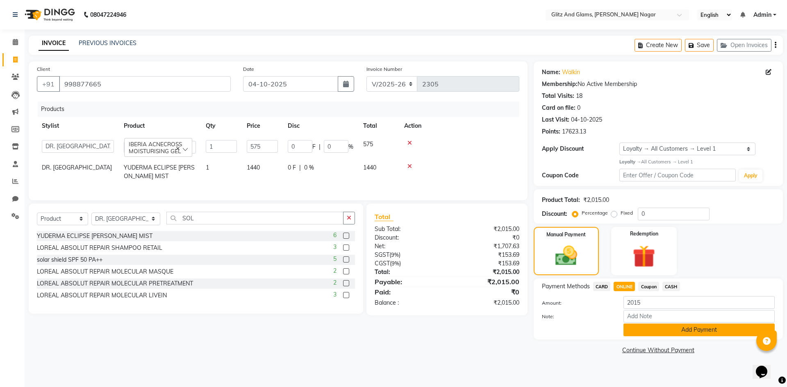
click at [645, 329] on button "Add Payment" at bounding box center [698, 330] width 151 height 13
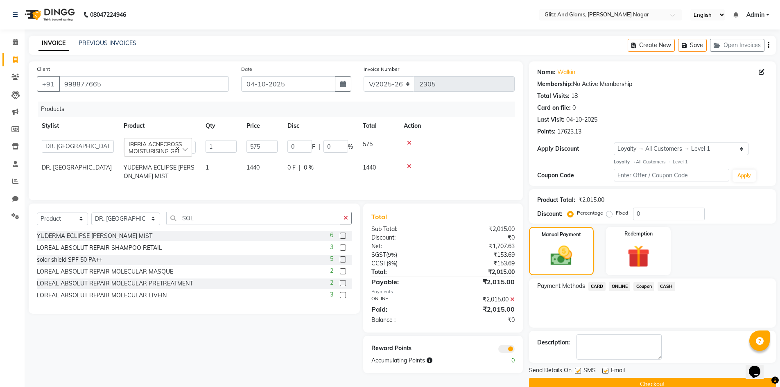
scroll to position [16, 0]
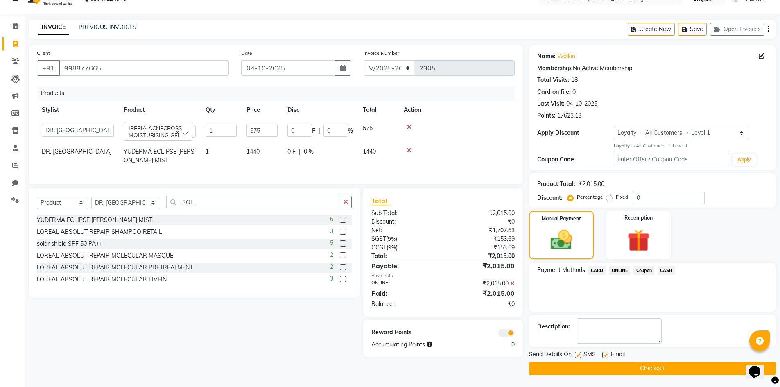
click at [645, 365] on button "Checkout" at bounding box center [652, 368] width 247 height 13
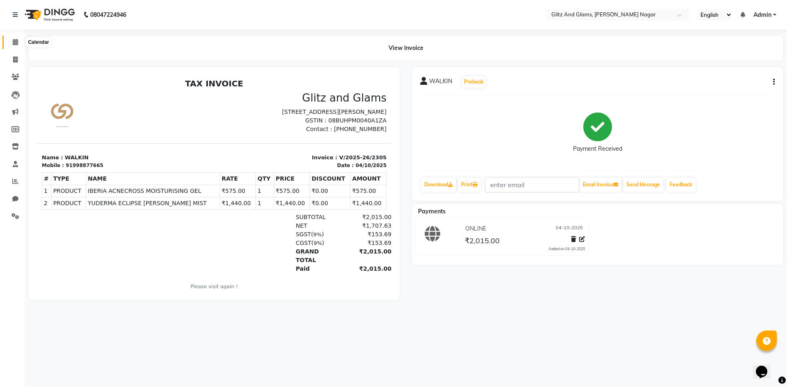
click at [11, 44] on span at bounding box center [15, 42] width 14 height 9
